Goal: Check status: Check status

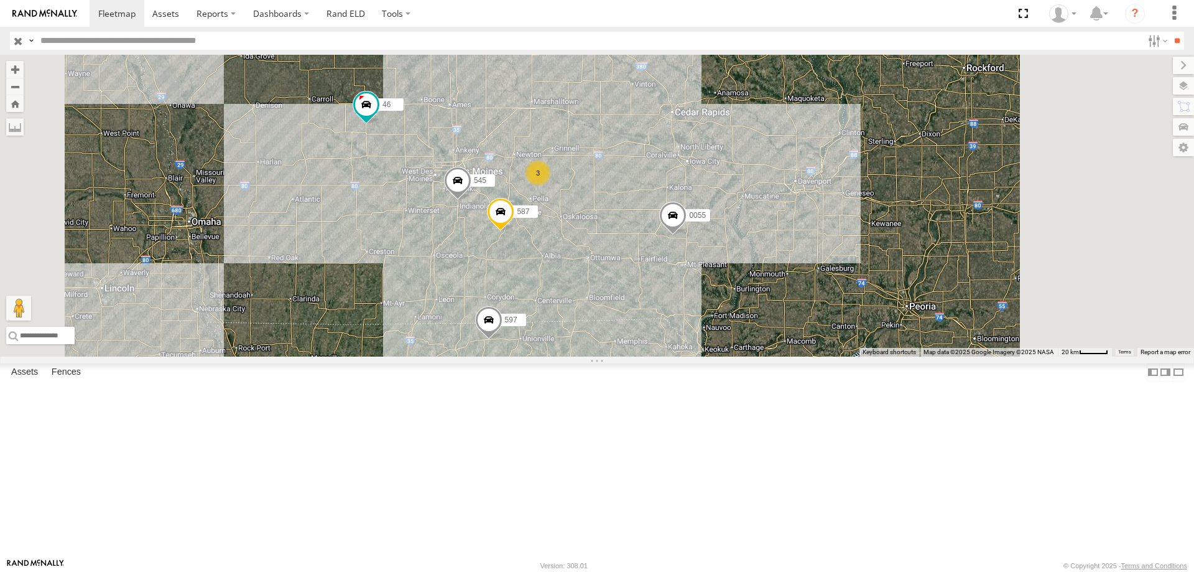
drag, startPoint x: 870, startPoint y: 417, endPoint x: 799, endPoint y: 332, distance: 110.8
click at [799, 332] on div "545 0055 46 597 587 3" at bounding box center [597, 206] width 1194 height 302
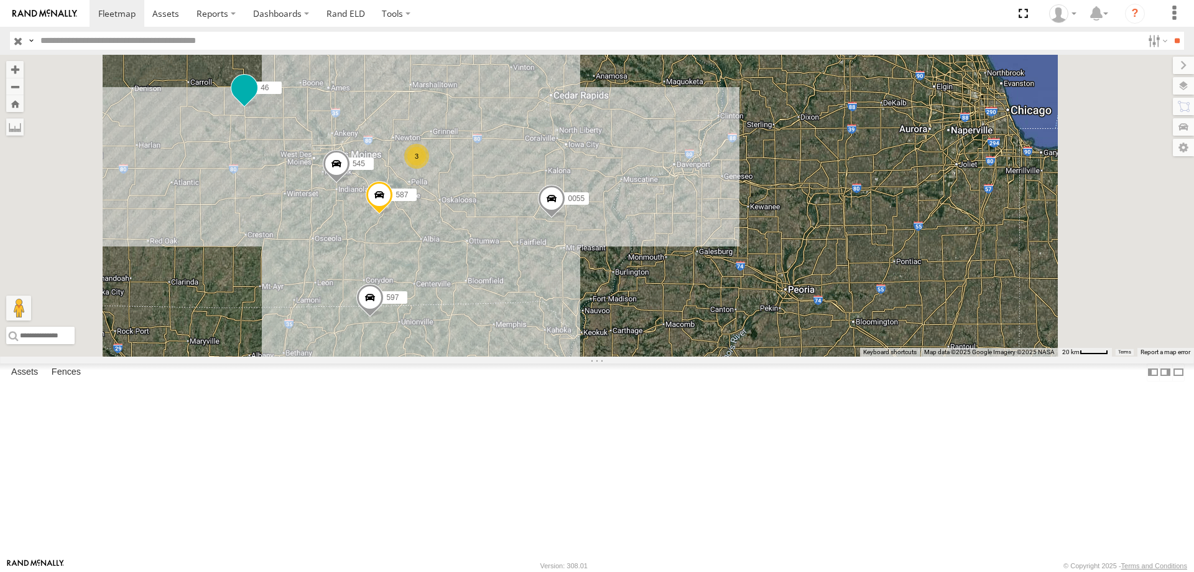
click at [258, 108] on span at bounding box center [244, 91] width 27 height 34
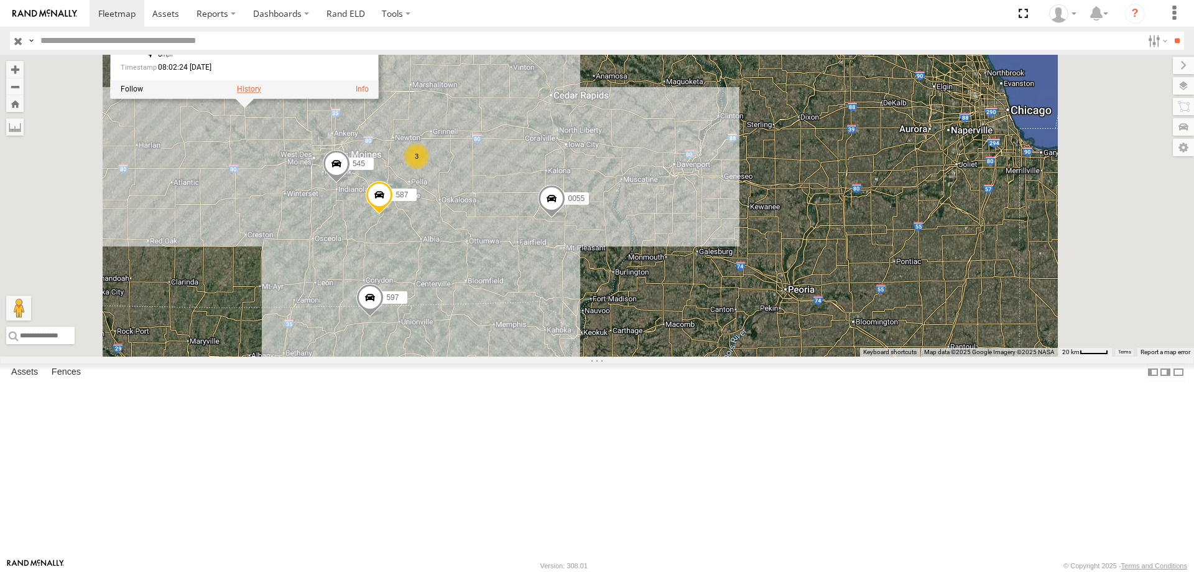
click at [261, 93] on label at bounding box center [249, 89] width 24 height 9
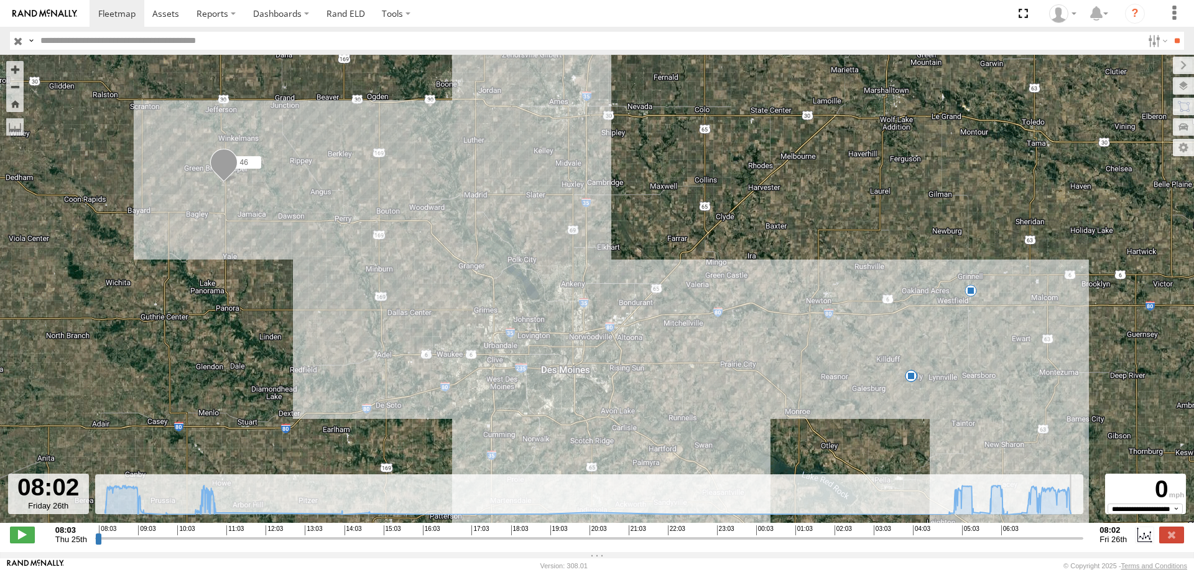
drag, startPoint x: 101, startPoint y: 542, endPoint x: 1096, endPoint y: 580, distance: 995.8
type input "**********"
click at [1084, 544] on input "range" at bounding box center [589, 538] width 989 height 12
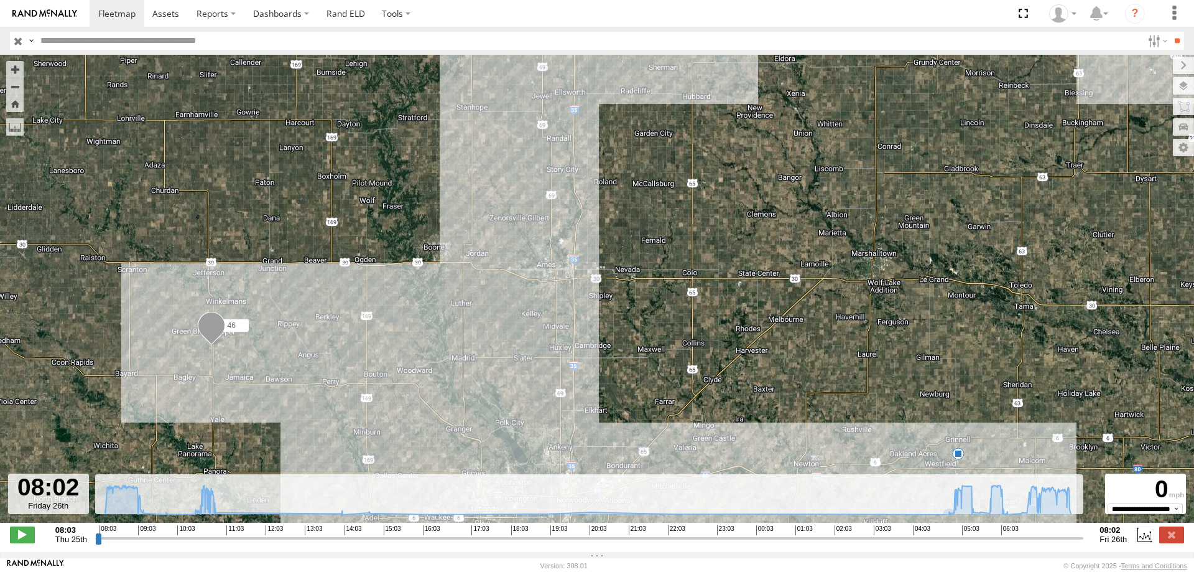
drag, startPoint x: 519, startPoint y: 146, endPoint x: 506, endPoint y: 316, distance: 171.0
click at [506, 316] on div "46 09:02 Thu 10:49 Thu 13:56 Thu 14:37 Thu 16:03 Thu" at bounding box center [597, 295] width 1194 height 481
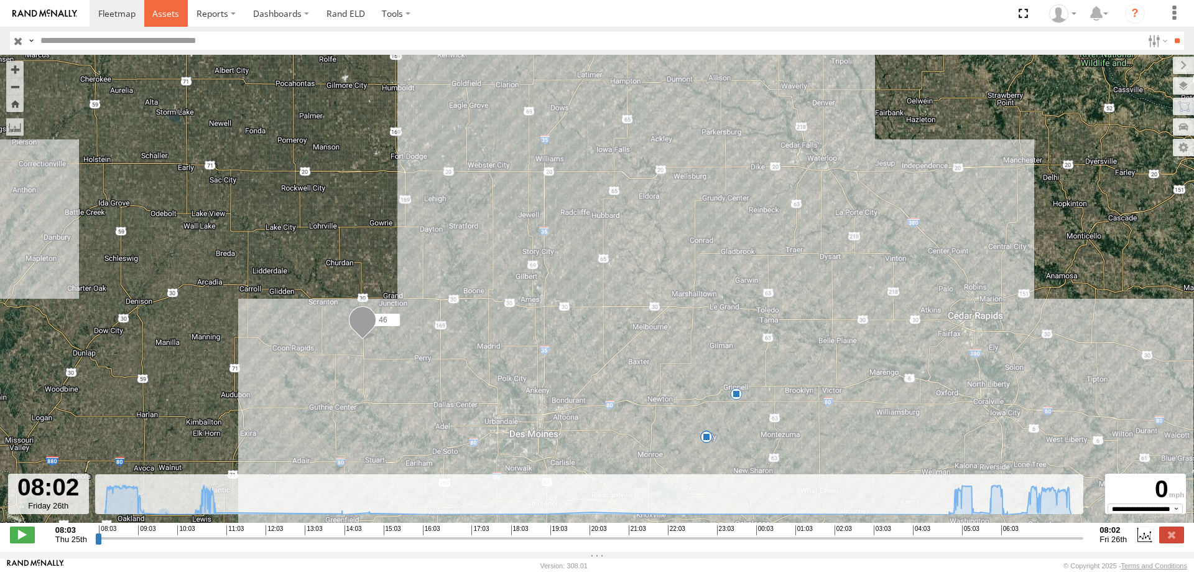
click at [157, 10] on span at bounding box center [165, 13] width 27 height 12
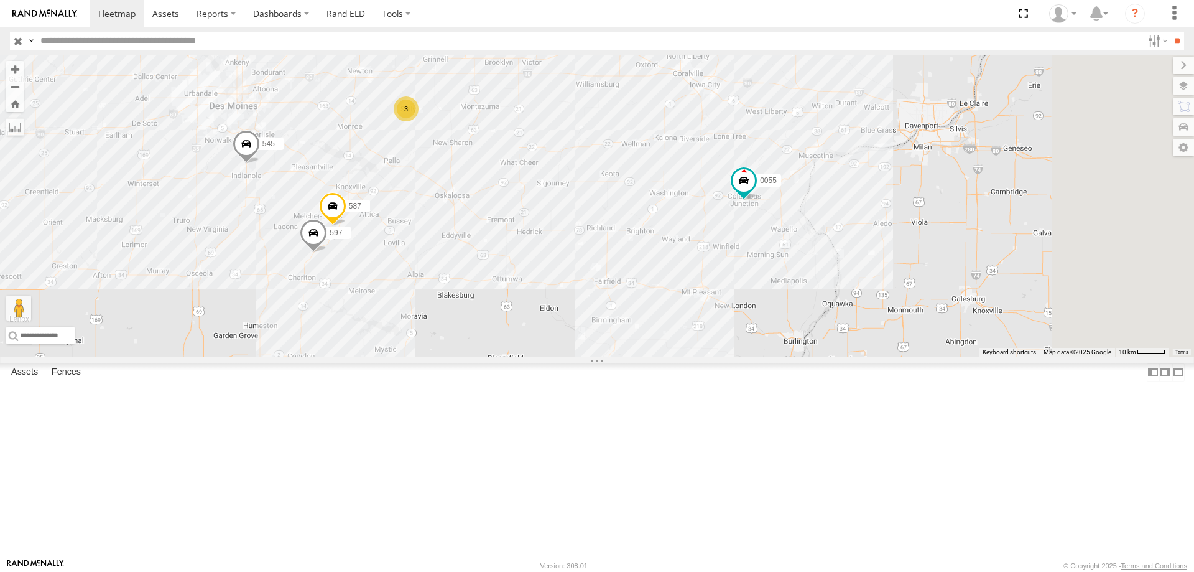
drag, startPoint x: 1037, startPoint y: 310, endPoint x: 797, endPoint y: 293, distance: 240.0
click at [797, 293] on div "545 0055 597 587 3" at bounding box center [597, 206] width 1194 height 302
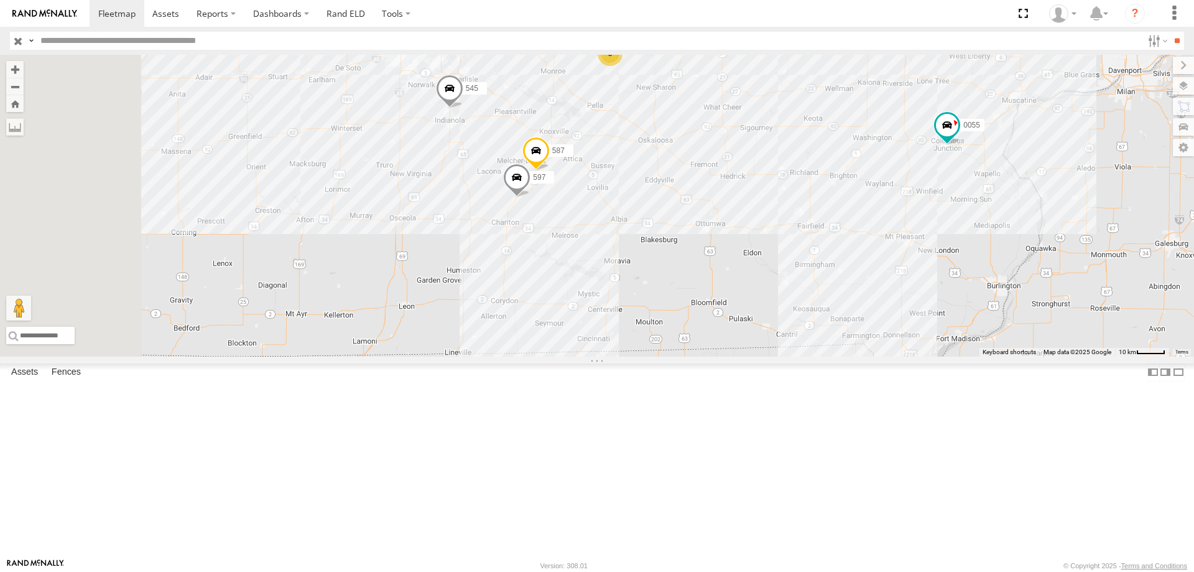
drag, startPoint x: 746, startPoint y: 287, endPoint x: 815, endPoint y: 273, distance: 70.4
click at [815, 273] on div "545 0055 46 3 597 587" at bounding box center [597, 206] width 1194 height 302
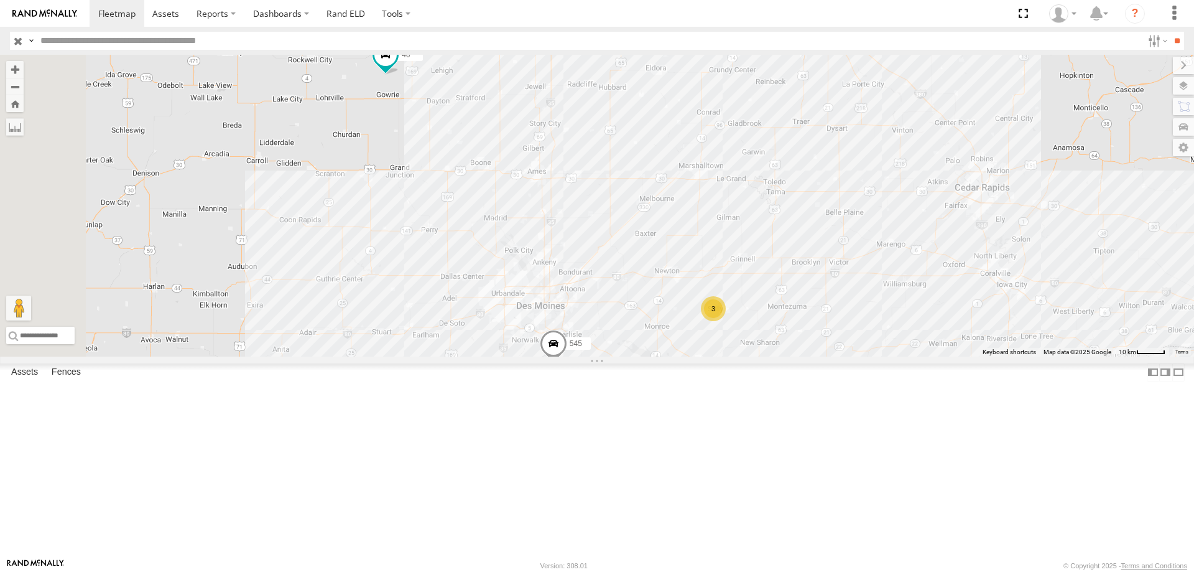
drag, startPoint x: 646, startPoint y: 147, endPoint x: 756, endPoint y: 415, distance: 290.6
click at [757, 356] on div "545 0055 46 3 597 587" at bounding box center [597, 206] width 1194 height 302
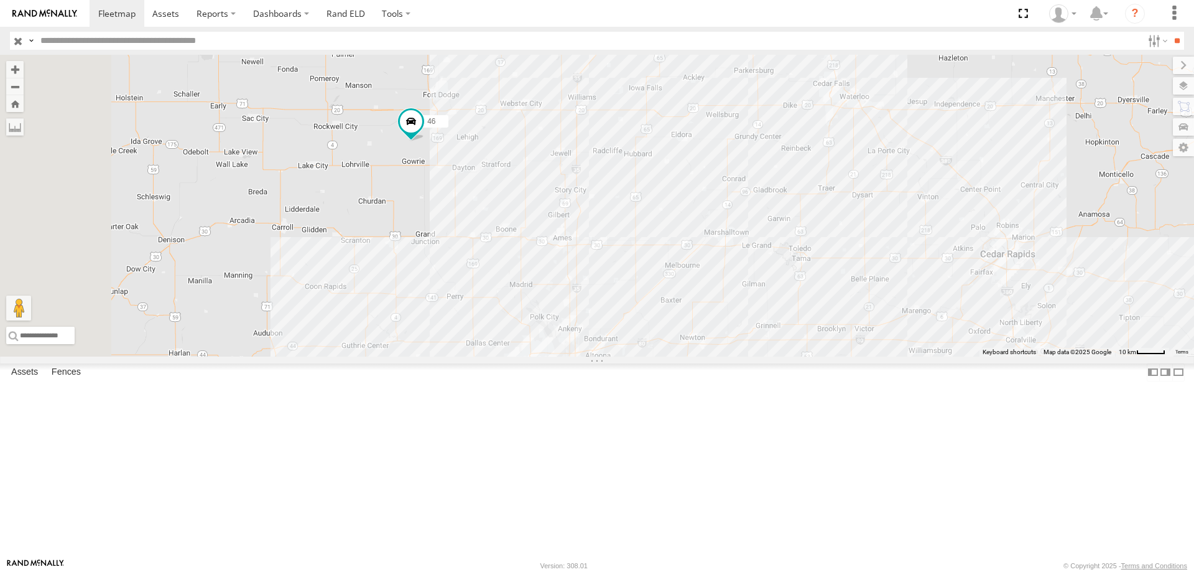
drag, startPoint x: 648, startPoint y: 164, endPoint x: 674, endPoint y: 264, distance: 104.1
click at [674, 264] on div "545 0055 46 3 597 587" at bounding box center [597, 206] width 1194 height 302
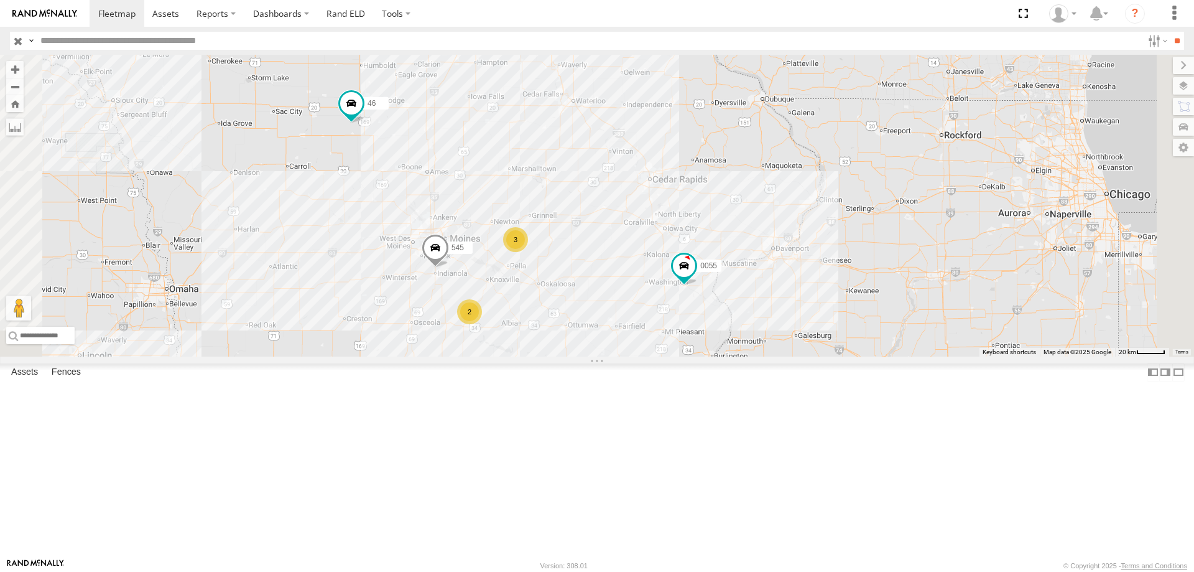
drag, startPoint x: 713, startPoint y: 369, endPoint x: 702, endPoint y: 298, distance: 72.5
click at [702, 298] on div "545 0055 46 3 2" at bounding box center [597, 206] width 1194 height 302
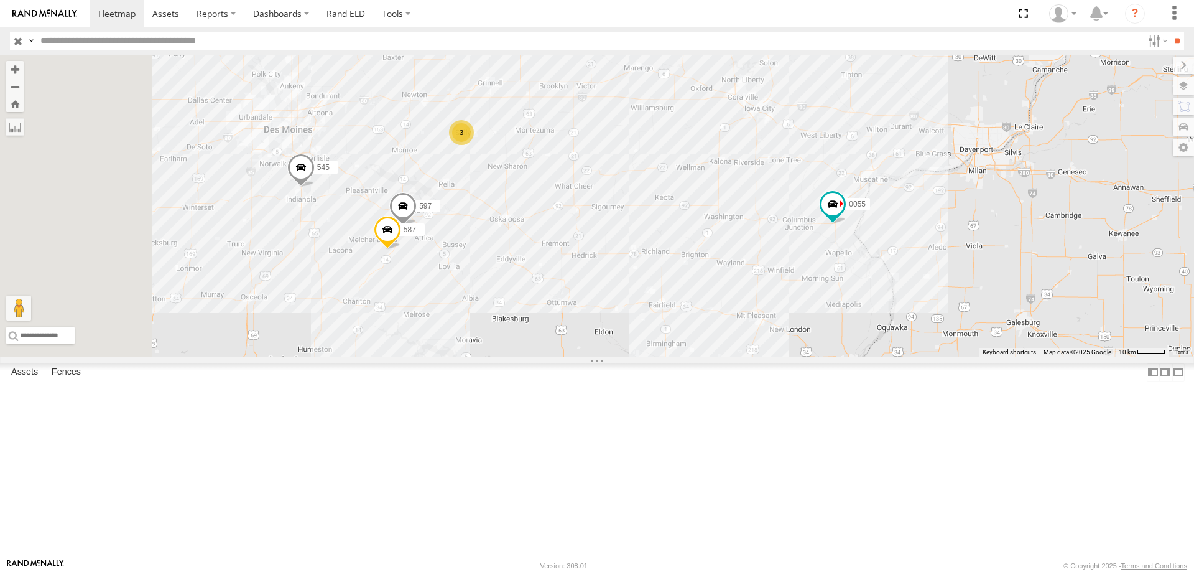
drag, startPoint x: 637, startPoint y: 294, endPoint x: 832, endPoint y: 260, distance: 198.2
click at [832, 260] on div "545 0055 46 3 597 587" at bounding box center [597, 206] width 1194 height 302
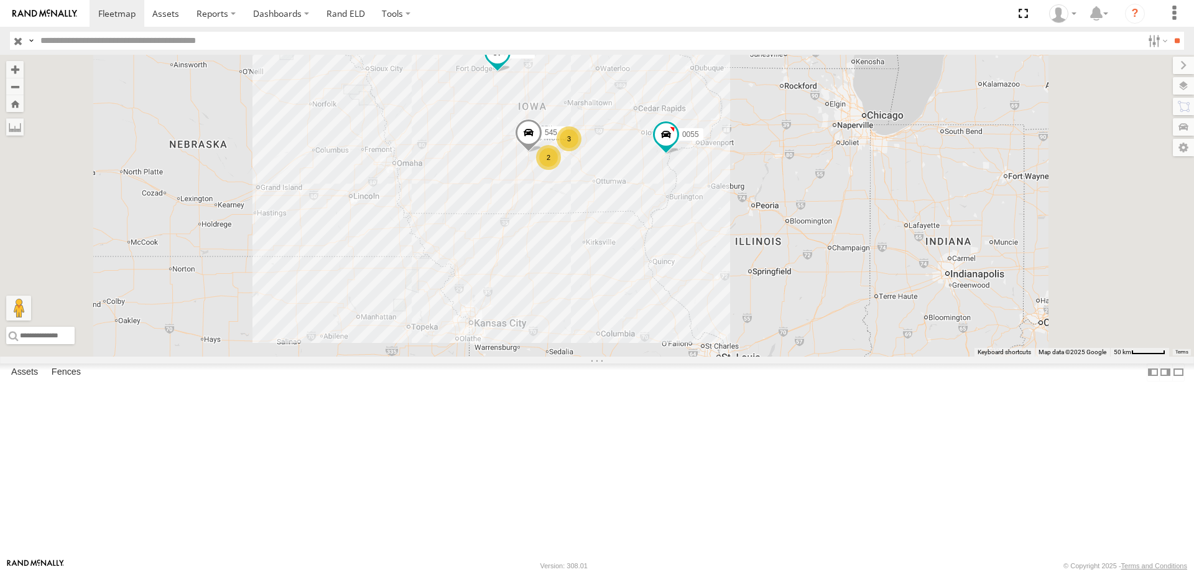
click at [509, 63] on span at bounding box center [497, 52] width 22 height 22
drag, startPoint x: 623, startPoint y: 192, endPoint x: 619, endPoint y: 200, distance: 8.9
click at [619, 200] on div "545 0055 46 3 2 46 Tractor IA-520 Fort Dodge 42.44981 , -94.11343 East 67 09:22…" at bounding box center [597, 206] width 1194 height 302
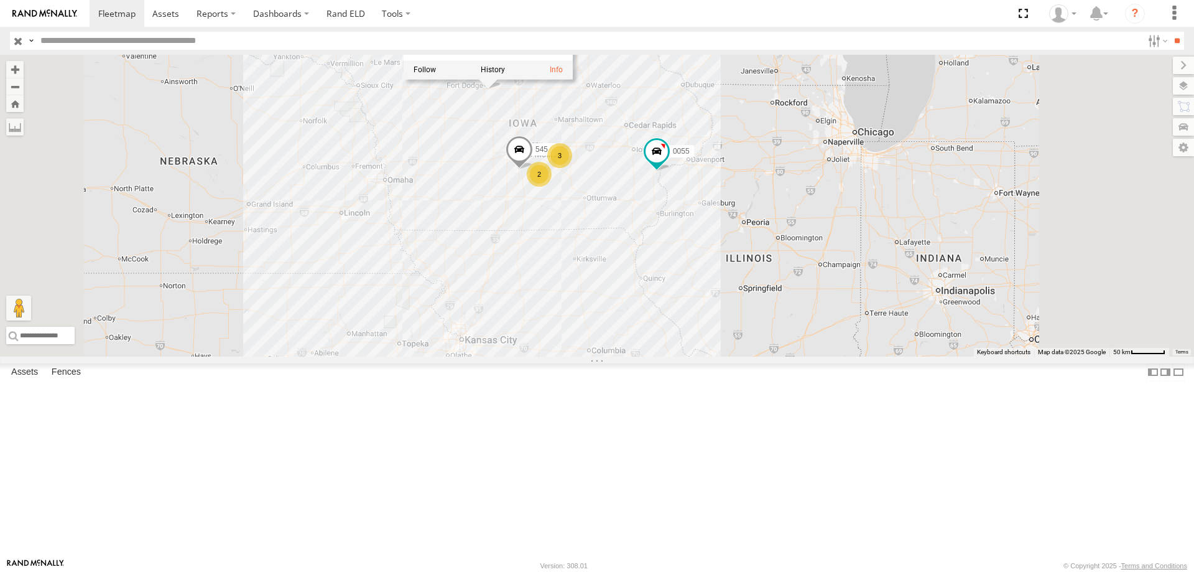
click at [612, 242] on div "545 0055 46 3 2 46 Tractor IA-520 Fort Dodge 42.44981 , -94.11343 East 67 09:22…" at bounding box center [597, 206] width 1194 height 302
